Goal: Obtain resource: Obtain resource

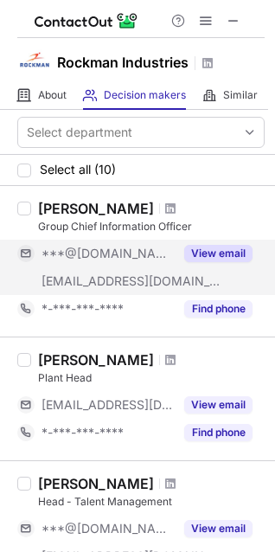
click at [211, 253] on button "View email" at bounding box center [218, 253] width 68 height 17
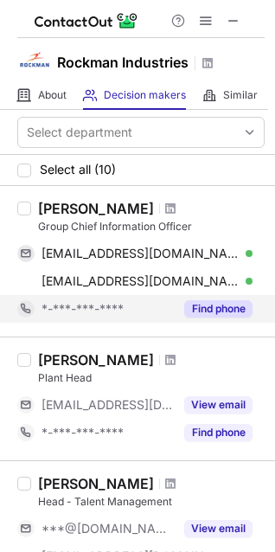
click at [218, 314] on button "Find phone" at bounding box center [218, 308] width 68 height 17
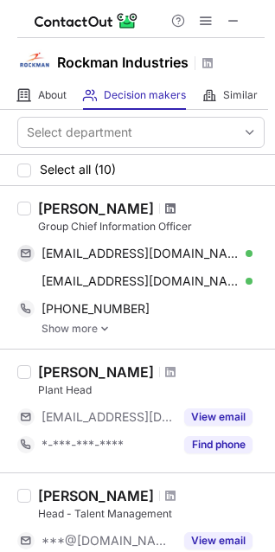
click at [165, 209] on span at bounding box center [170, 209] width 10 height 14
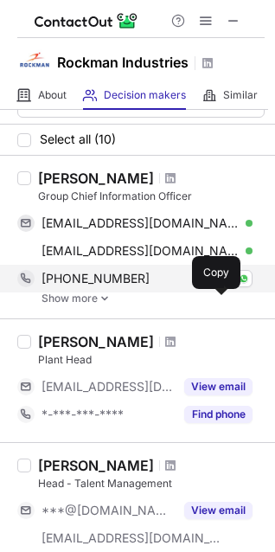
scroll to position [34, 0]
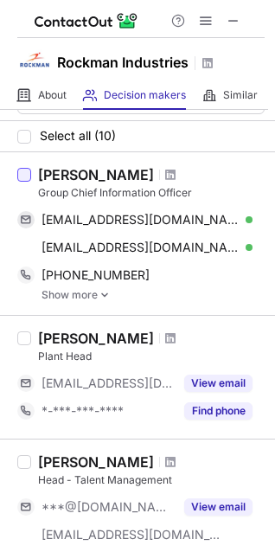
click at [26, 179] on div at bounding box center [24, 175] width 14 height 14
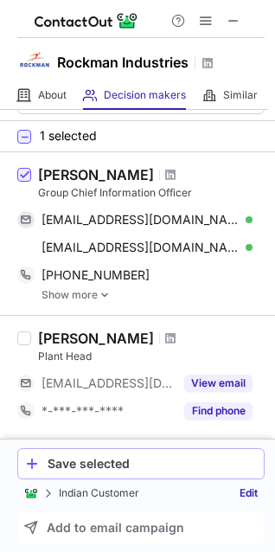
click at [87, 468] on div "Save selected" at bounding box center [152, 464] width 209 height 14
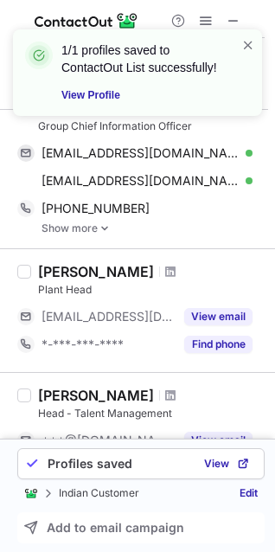
scroll to position [101, 0]
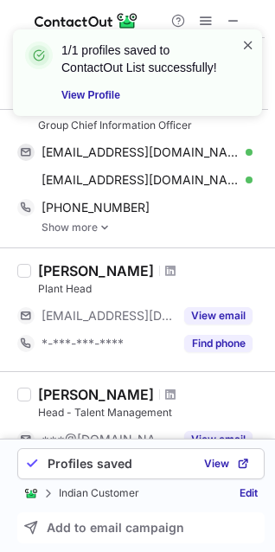
click at [247, 45] on span at bounding box center [249, 44] width 14 height 17
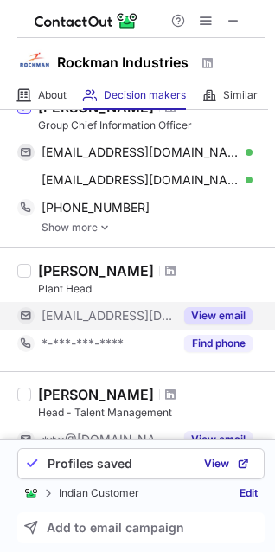
click at [204, 307] on button "View email" at bounding box center [218, 315] width 68 height 17
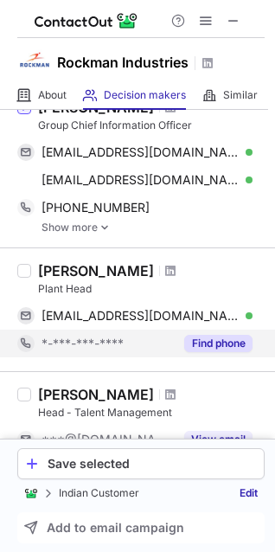
click at [211, 335] on button "Find phone" at bounding box center [218, 343] width 68 height 17
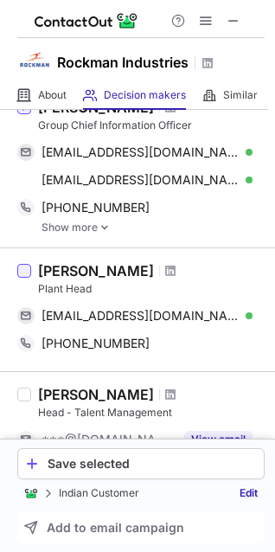
click at [26, 269] on div at bounding box center [24, 271] width 14 height 14
click at [74, 461] on div "Save selected" at bounding box center [152, 464] width 209 height 14
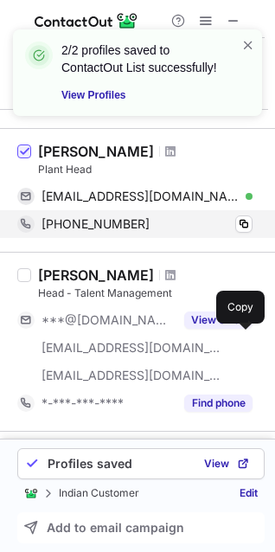
scroll to position [267, 0]
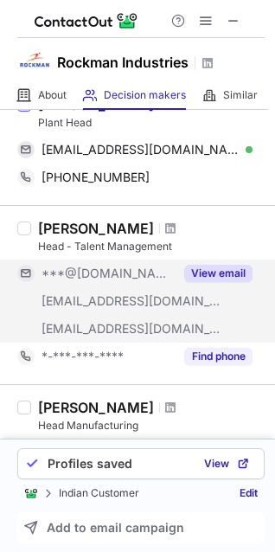
click at [219, 268] on button "View email" at bounding box center [218, 273] width 68 height 17
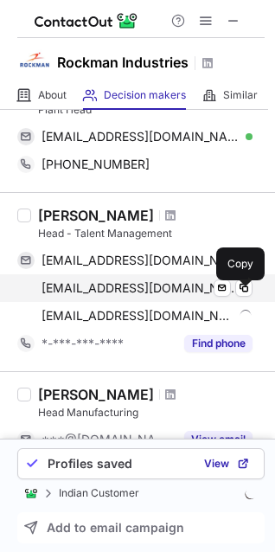
scroll to position [302, 0]
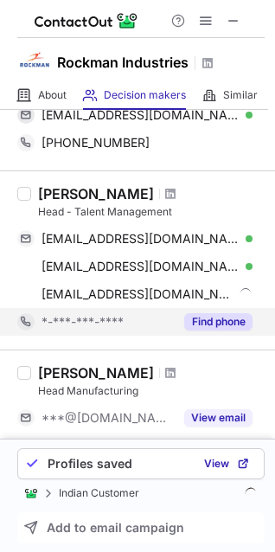
click at [209, 320] on button "Find phone" at bounding box center [218, 321] width 68 height 17
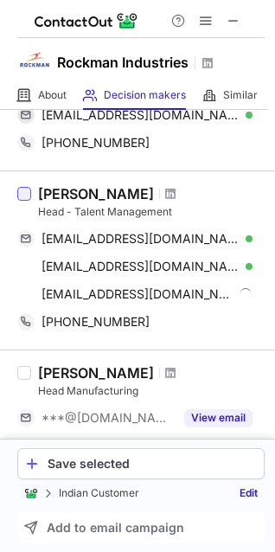
click at [24, 195] on div at bounding box center [24, 194] width 14 height 14
click at [125, 457] on div "Save selected" at bounding box center [152, 464] width 209 height 14
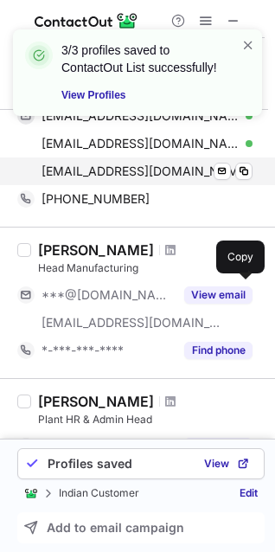
scroll to position [427, 0]
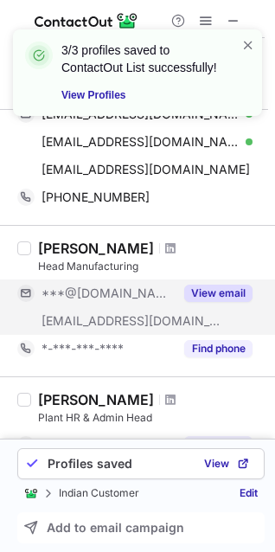
click at [209, 285] on button "View email" at bounding box center [218, 293] width 68 height 17
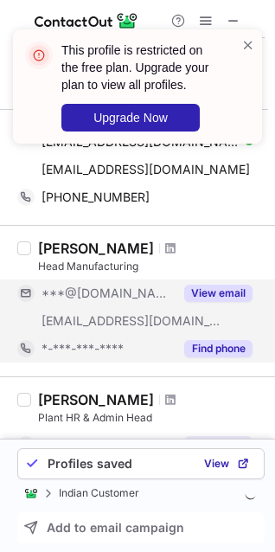
click at [210, 347] on button "Find phone" at bounding box center [218, 348] width 68 height 17
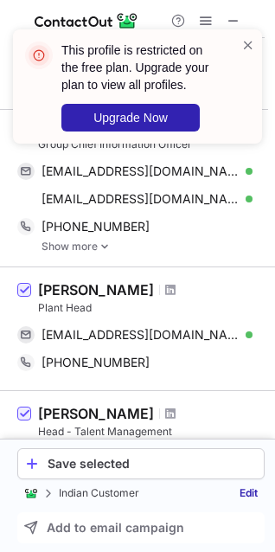
scroll to position [104, 0]
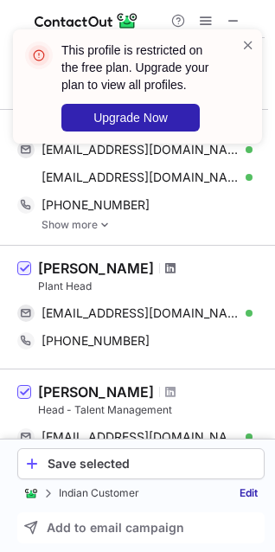
click at [165, 267] on span at bounding box center [170, 268] width 10 height 14
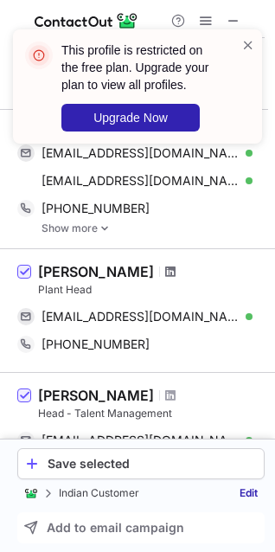
scroll to position [0, 0]
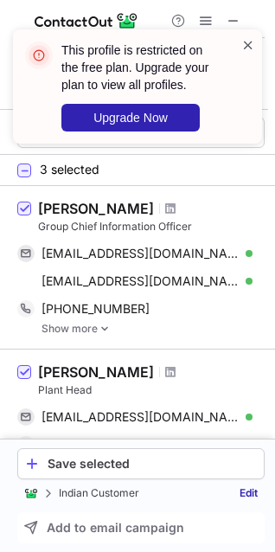
click at [248, 42] on span at bounding box center [249, 44] width 14 height 17
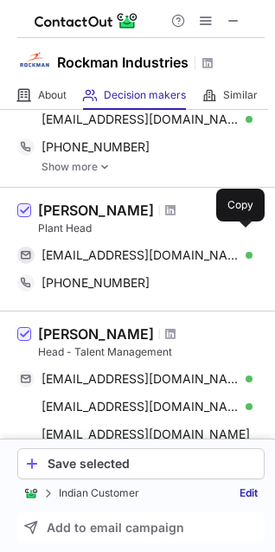
scroll to position [214, 0]
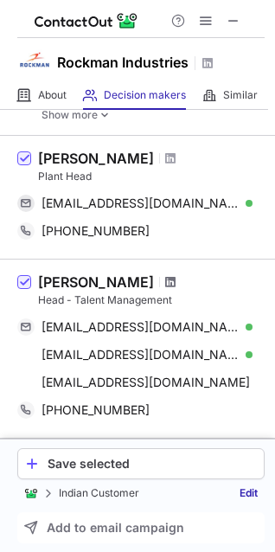
click at [165, 284] on span at bounding box center [170, 282] width 10 height 14
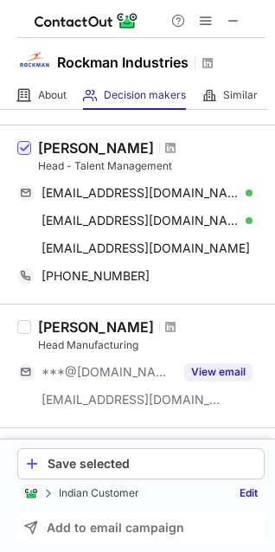
scroll to position [434, 0]
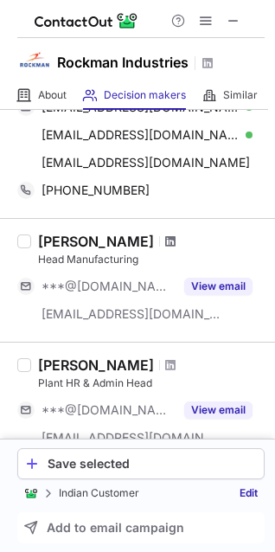
click at [176, 235] on span at bounding box center [170, 242] width 10 height 14
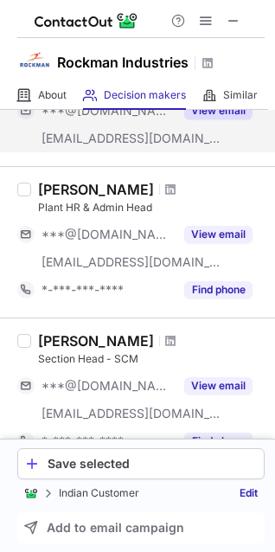
scroll to position [609, 0]
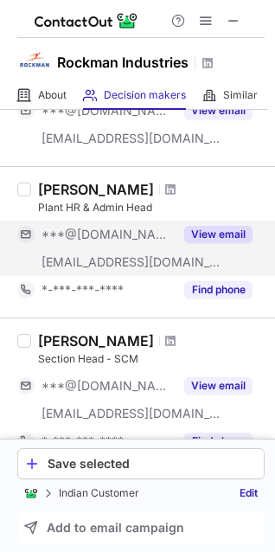
click at [196, 227] on button "View email" at bounding box center [218, 234] width 68 height 17
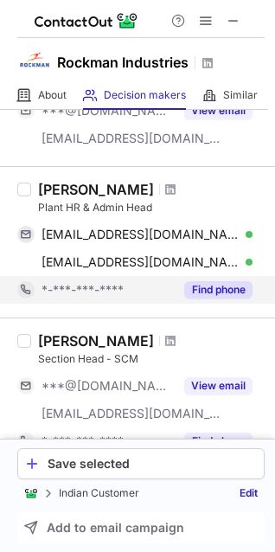
click at [217, 287] on button "Find phone" at bounding box center [218, 289] width 68 height 17
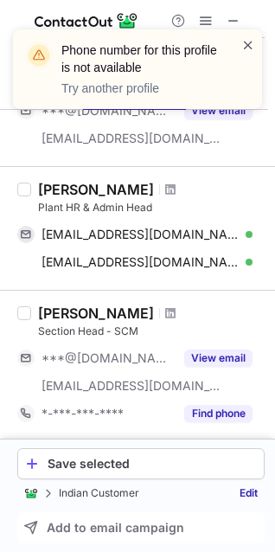
click at [248, 42] on span at bounding box center [249, 44] width 14 height 17
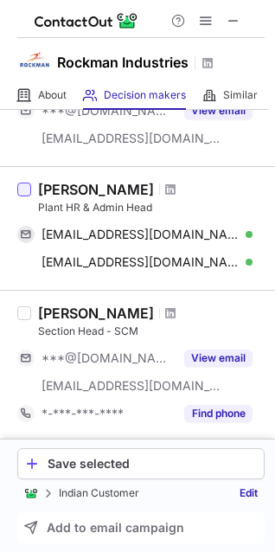
click at [23, 188] on div at bounding box center [24, 190] width 14 height 14
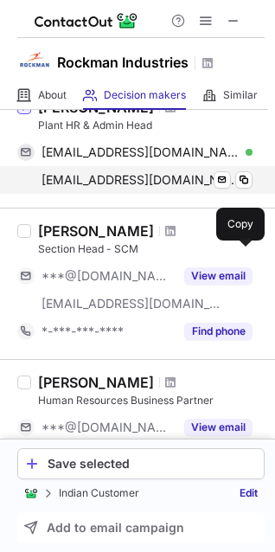
scroll to position [696, 0]
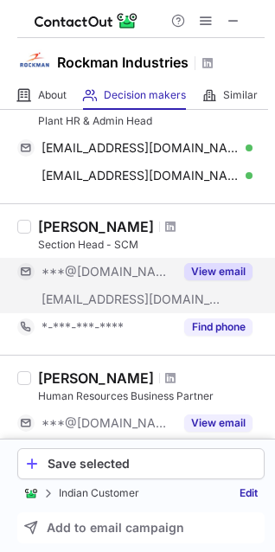
click at [202, 264] on button "View email" at bounding box center [218, 271] width 68 height 17
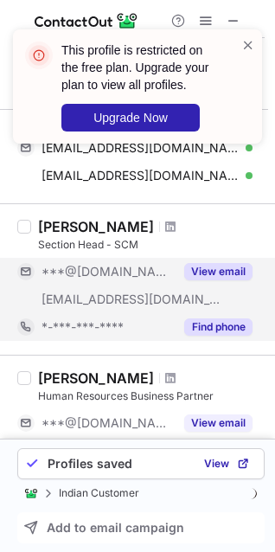
click at [221, 325] on button "Find phone" at bounding box center [218, 327] width 68 height 17
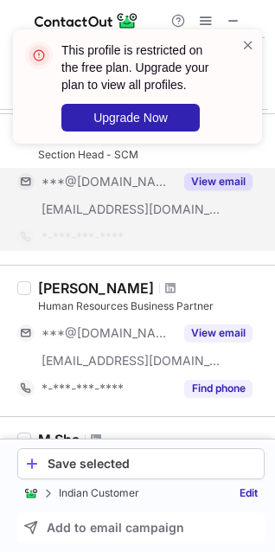
scroll to position [815, 0]
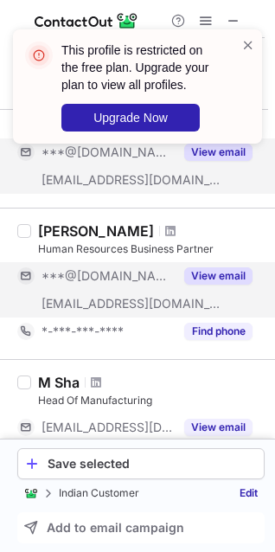
click at [208, 267] on button "View email" at bounding box center [218, 275] width 68 height 17
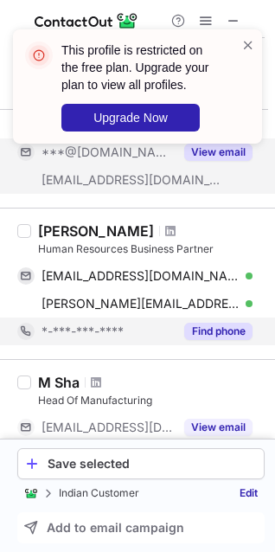
click at [211, 328] on button "Find phone" at bounding box center [218, 331] width 68 height 17
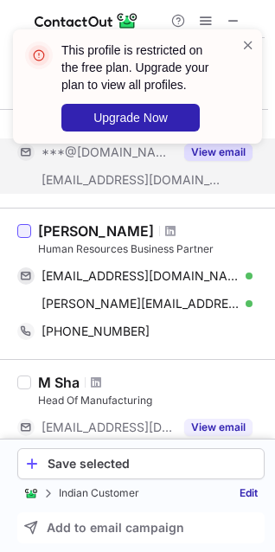
click at [24, 229] on div at bounding box center [24, 231] width 14 height 14
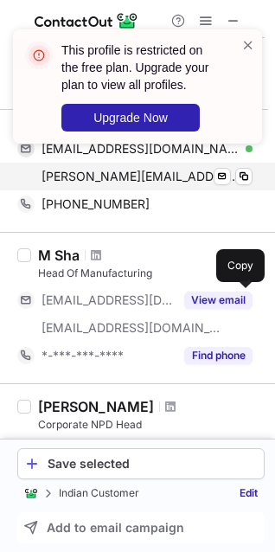
scroll to position [944, 0]
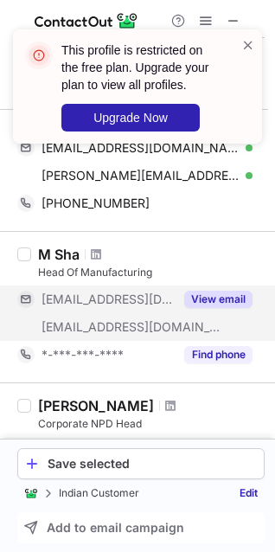
click at [204, 294] on button "View email" at bounding box center [218, 299] width 68 height 17
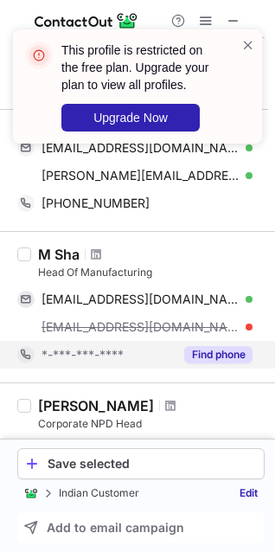
click at [214, 351] on button "Find phone" at bounding box center [218, 354] width 68 height 17
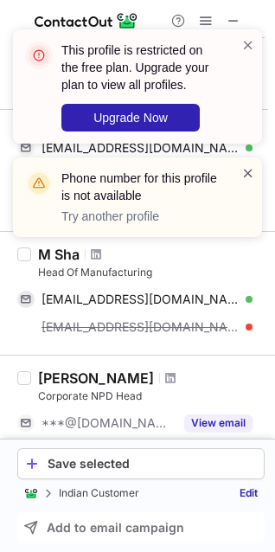
click at [249, 167] on span at bounding box center [249, 172] width 14 height 17
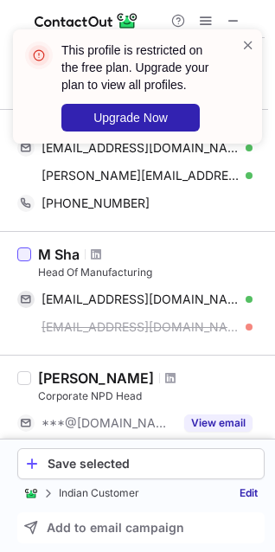
click at [25, 255] on div at bounding box center [24, 255] width 14 height 14
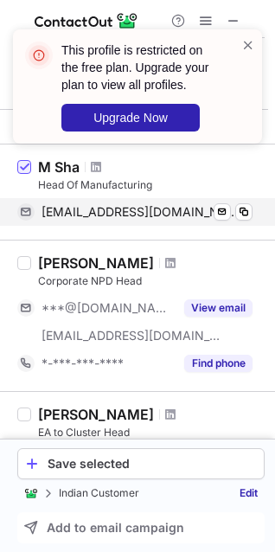
scroll to position [1051, 0]
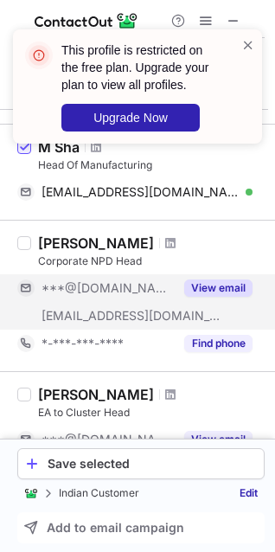
click at [204, 280] on button "View email" at bounding box center [218, 288] width 68 height 17
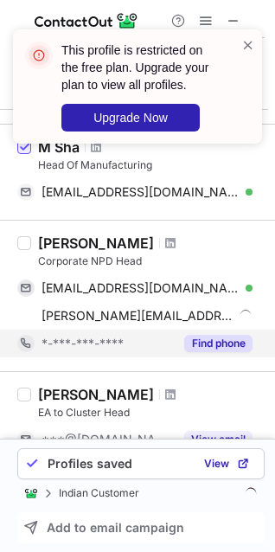
click at [206, 335] on button "Find phone" at bounding box center [218, 343] width 68 height 17
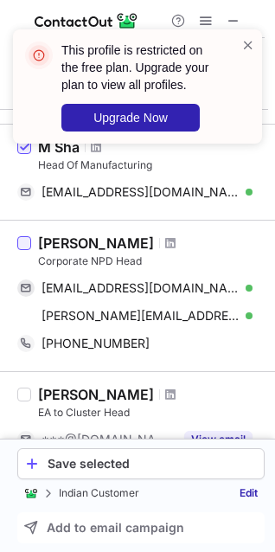
click at [27, 239] on div at bounding box center [24, 243] width 14 height 14
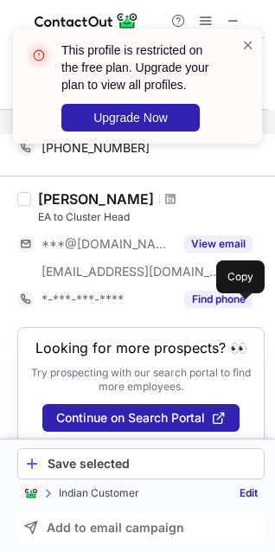
scroll to position [1245, 0]
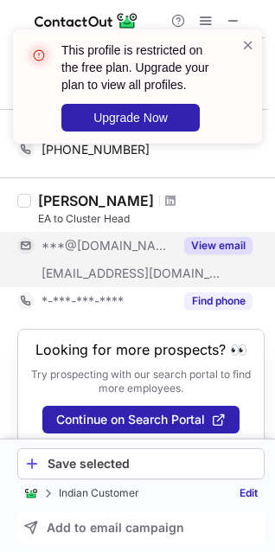
click at [212, 239] on button "View email" at bounding box center [218, 245] width 68 height 17
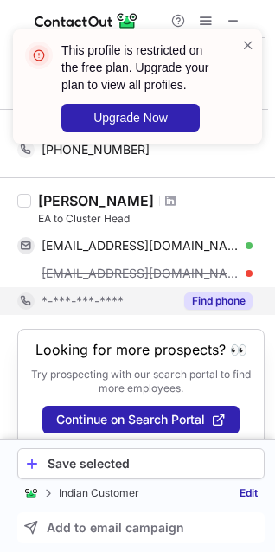
click at [216, 293] on button "Find phone" at bounding box center [218, 301] width 68 height 17
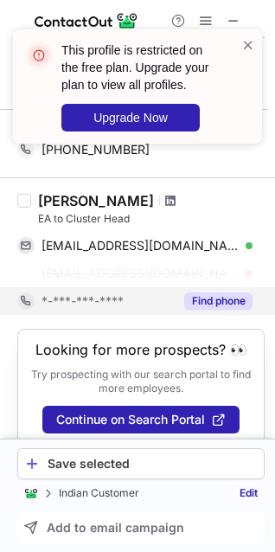
click at [165, 200] on span at bounding box center [170, 201] width 10 height 14
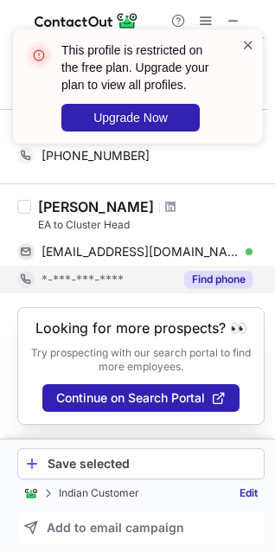
click at [248, 48] on span at bounding box center [249, 44] width 14 height 17
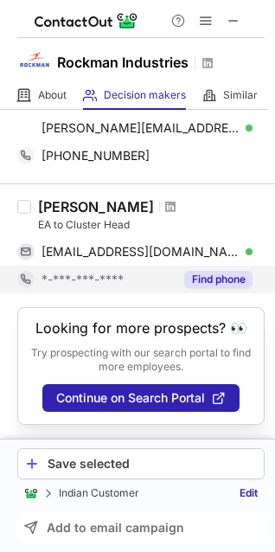
scroll to position [1251, 0]
click at [122, 466] on div "Save selected" at bounding box center [152, 464] width 209 height 14
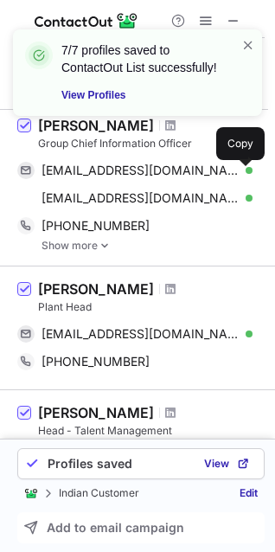
scroll to position [0, 0]
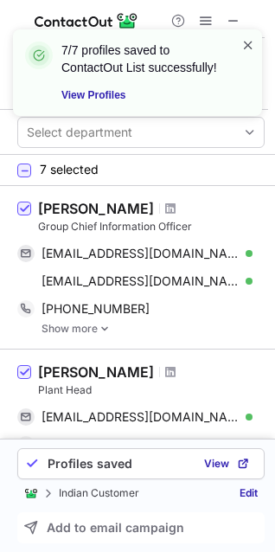
click at [251, 44] on span at bounding box center [249, 44] width 14 height 17
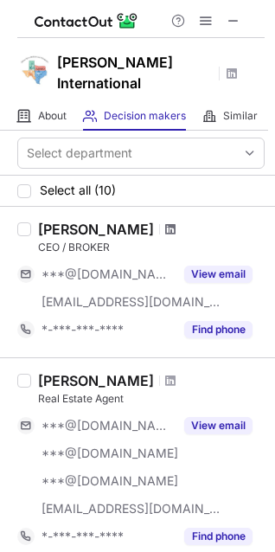
click at [165, 222] on span at bounding box center [170, 229] width 10 height 14
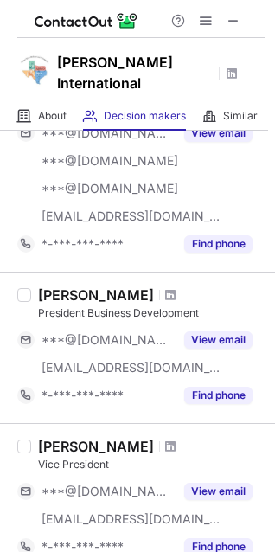
scroll to position [294, 0]
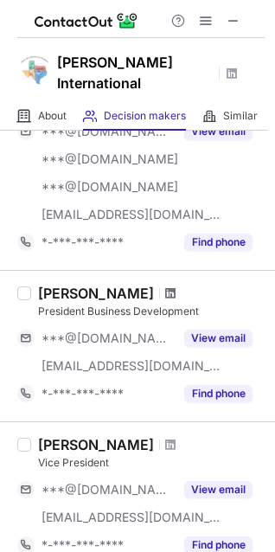
click at [165, 287] on span at bounding box center [170, 294] width 10 height 14
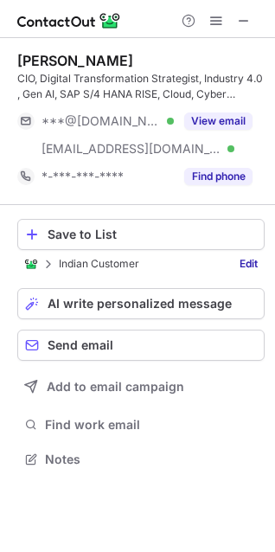
scroll to position [447, 275]
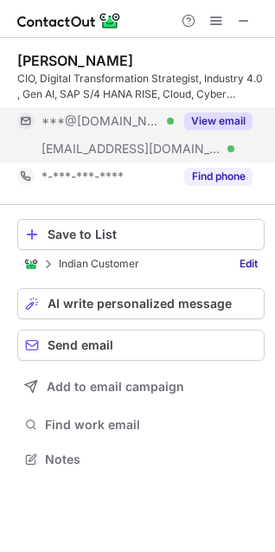
click at [204, 120] on button "View email" at bounding box center [218, 121] width 68 height 17
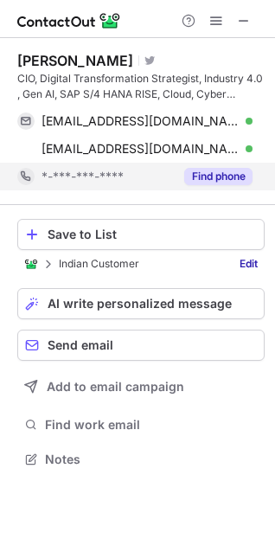
click at [216, 170] on button "Find phone" at bounding box center [218, 176] width 68 height 17
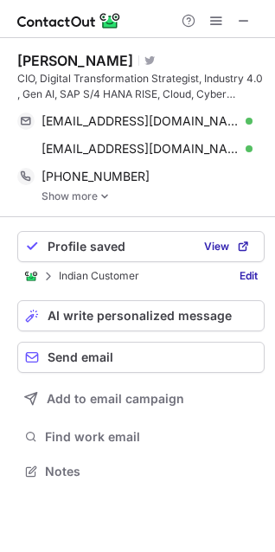
scroll to position [459, 275]
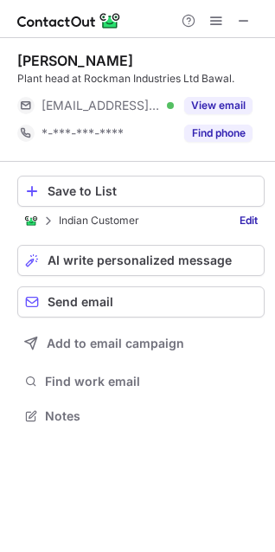
scroll to position [403, 275]
click at [246, 14] on span at bounding box center [244, 21] width 14 height 14
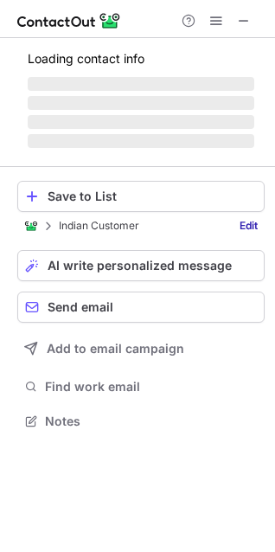
scroll to position [459, 275]
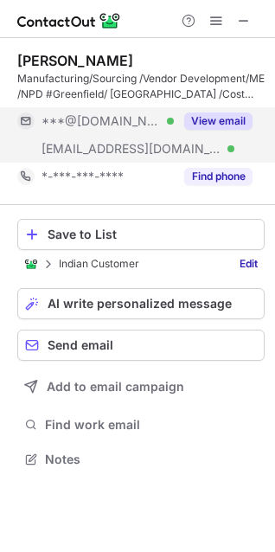
click at [214, 115] on button "View email" at bounding box center [218, 121] width 68 height 17
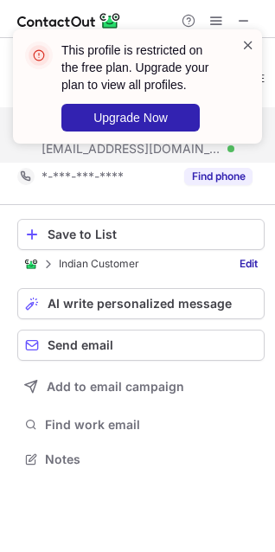
click at [243, 45] on span at bounding box center [249, 44] width 14 height 17
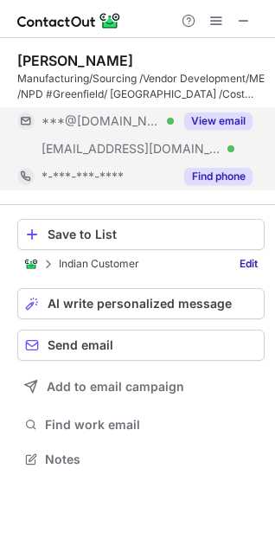
click at [225, 173] on button "Find phone" at bounding box center [218, 176] width 68 height 17
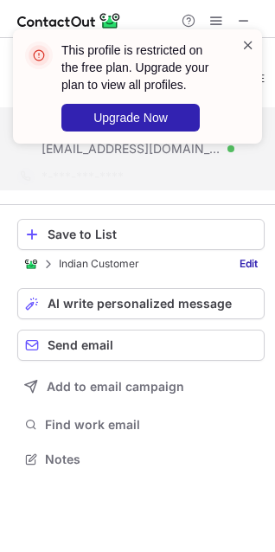
click at [251, 49] on span at bounding box center [249, 44] width 14 height 17
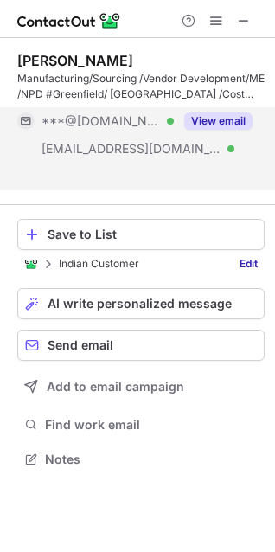
scroll to position [419, 275]
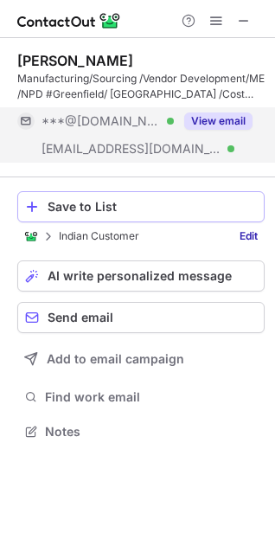
click at [29, 209] on span at bounding box center [32, 207] width 14 height 14
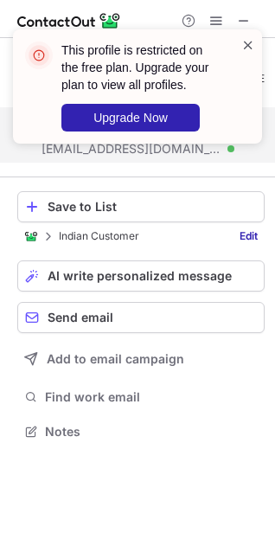
click at [248, 38] on span at bounding box center [249, 44] width 14 height 17
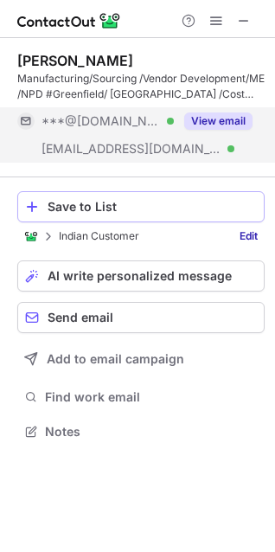
click at [63, 204] on div "Save to List" at bounding box center [152, 207] width 209 height 14
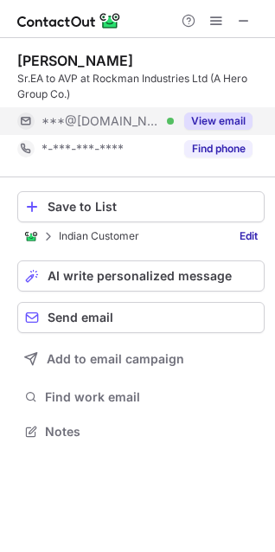
scroll to position [419, 275]
click at [222, 122] on button "View email" at bounding box center [218, 121] width 68 height 17
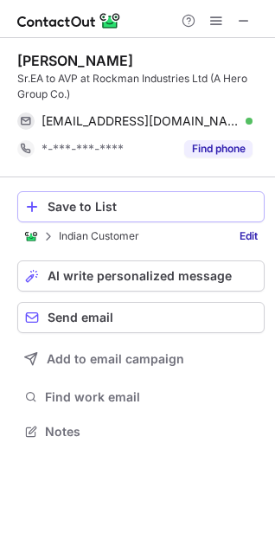
click at [42, 214] on button "Save to List" at bounding box center [141, 206] width 248 height 31
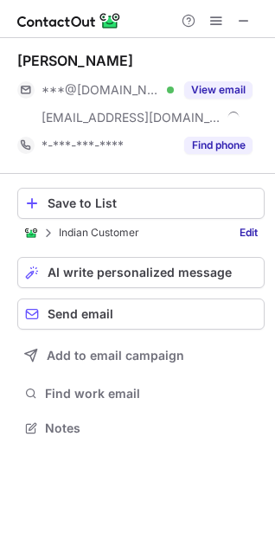
scroll to position [416, 275]
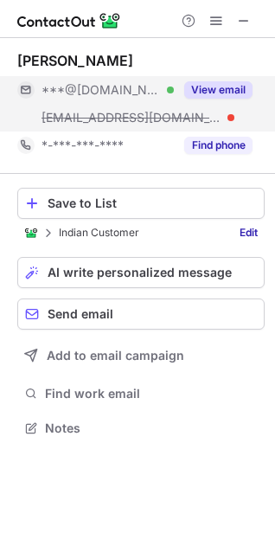
click at [222, 90] on button "View email" at bounding box center [218, 89] width 68 height 17
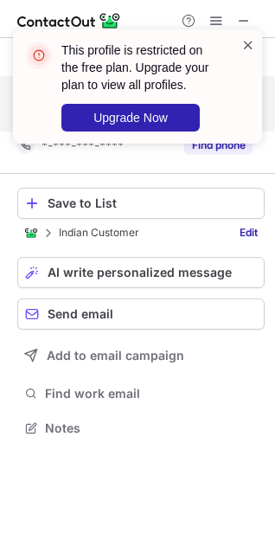
click at [250, 41] on span at bounding box center [249, 44] width 14 height 17
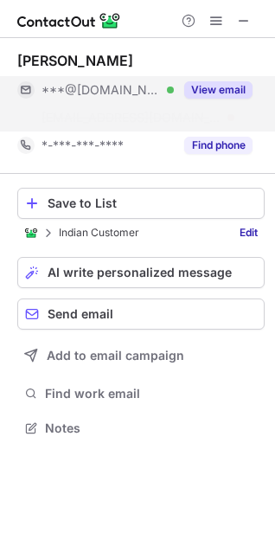
scroll to position [388, 275]
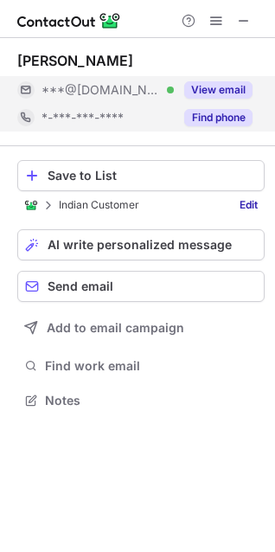
click at [216, 111] on button "Find phone" at bounding box center [218, 117] width 68 height 17
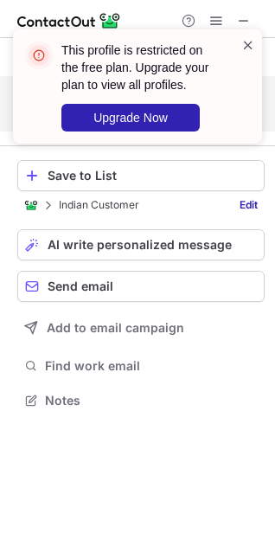
click at [248, 42] on span at bounding box center [249, 44] width 14 height 17
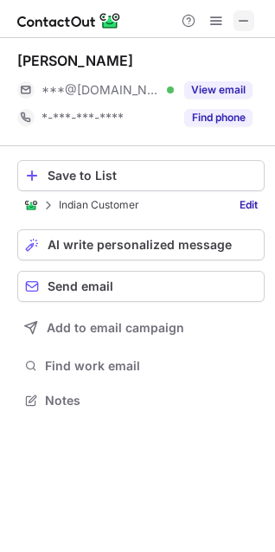
click at [244, 21] on span at bounding box center [244, 21] width 14 height 14
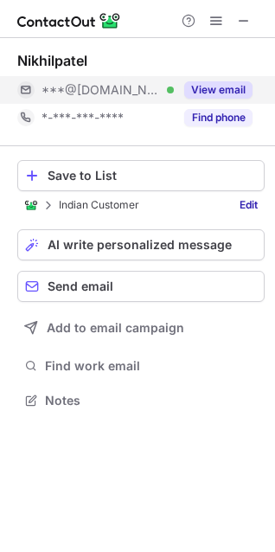
click at [209, 89] on button "View email" at bounding box center [218, 89] width 68 height 17
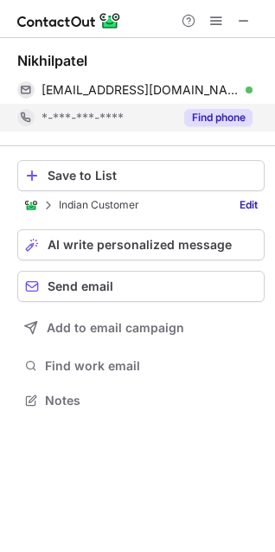
click at [207, 112] on button "Find phone" at bounding box center [218, 117] width 68 height 17
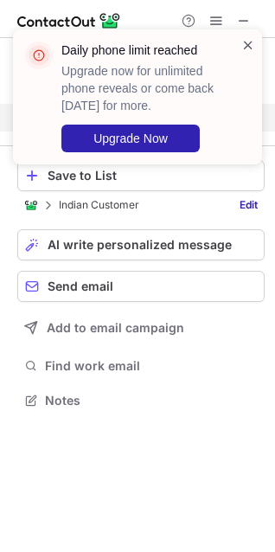
click at [247, 45] on span at bounding box center [249, 44] width 14 height 17
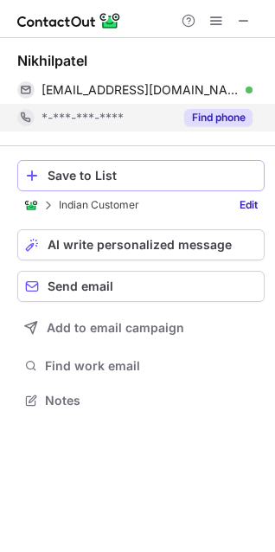
click at [62, 176] on div "Save to List" at bounding box center [152, 176] width 209 height 14
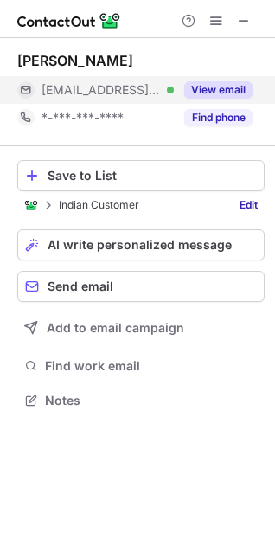
click at [218, 90] on button "View email" at bounding box center [218, 89] width 68 height 17
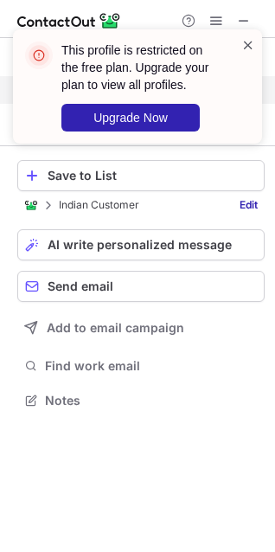
click at [247, 43] on span at bounding box center [249, 44] width 14 height 17
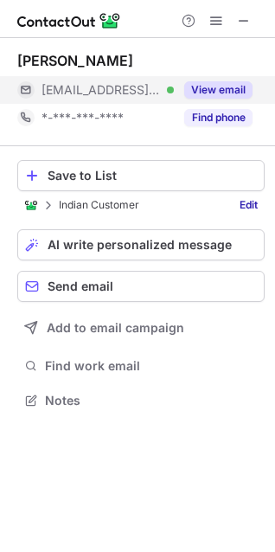
click at [247, 45] on span at bounding box center [249, 44] width 14 height 17
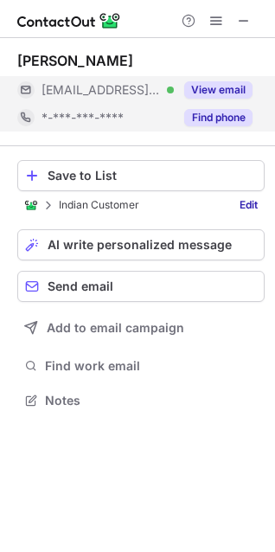
click at [220, 117] on button "Find phone" at bounding box center [218, 117] width 68 height 17
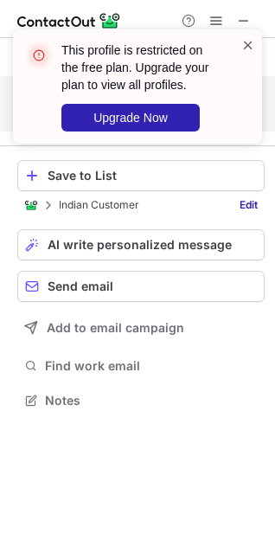
click at [250, 49] on span at bounding box center [249, 44] width 14 height 17
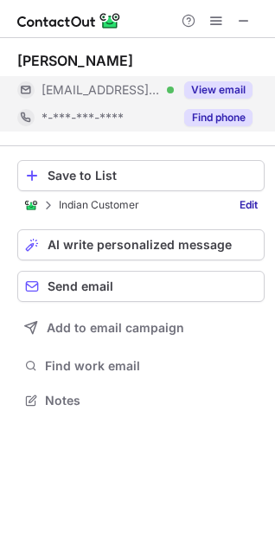
click at [212, 112] on button "Find phone" at bounding box center [218, 117] width 68 height 17
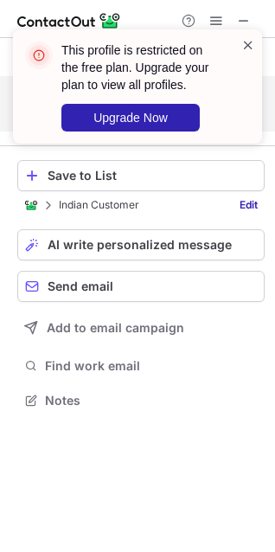
click at [246, 42] on span at bounding box center [249, 44] width 14 height 17
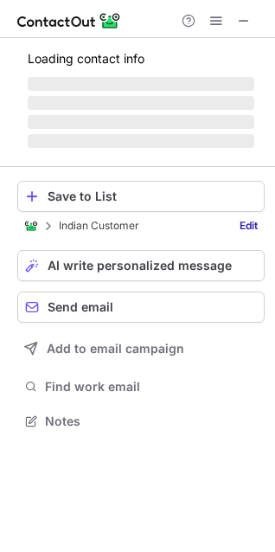
scroll to position [431, 275]
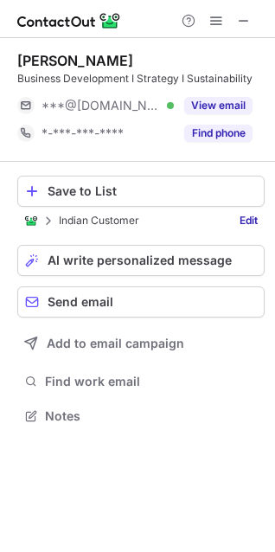
scroll to position [403, 275]
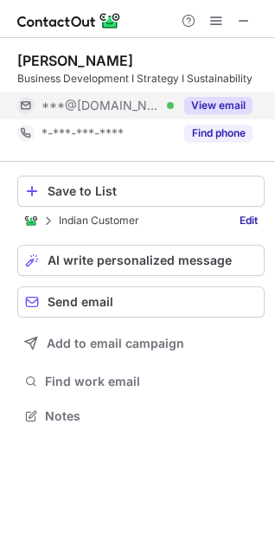
click at [209, 103] on button "View email" at bounding box center [218, 105] width 68 height 17
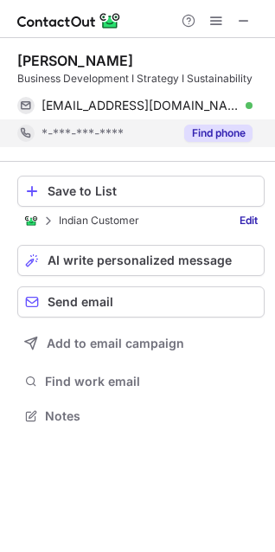
click at [211, 120] on div "Find phone" at bounding box center [213, 133] width 79 height 28
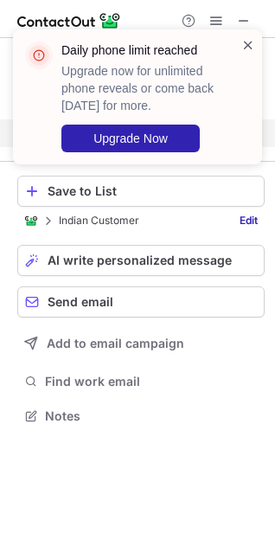
click at [248, 45] on span at bounding box center [249, 44] width 14 height 17
